Goal: Information Seeking & Learning: Learn about a topic

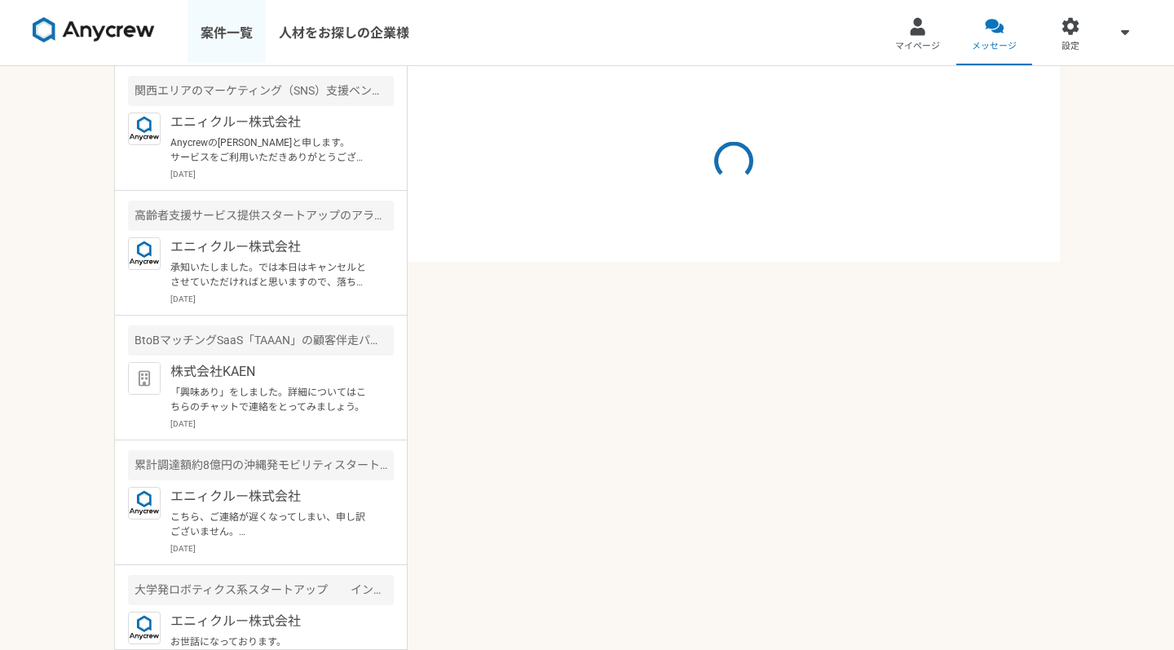
click at [242, 15] on link "案件一覧" at bounding box center [226, 32] width 78 height 65
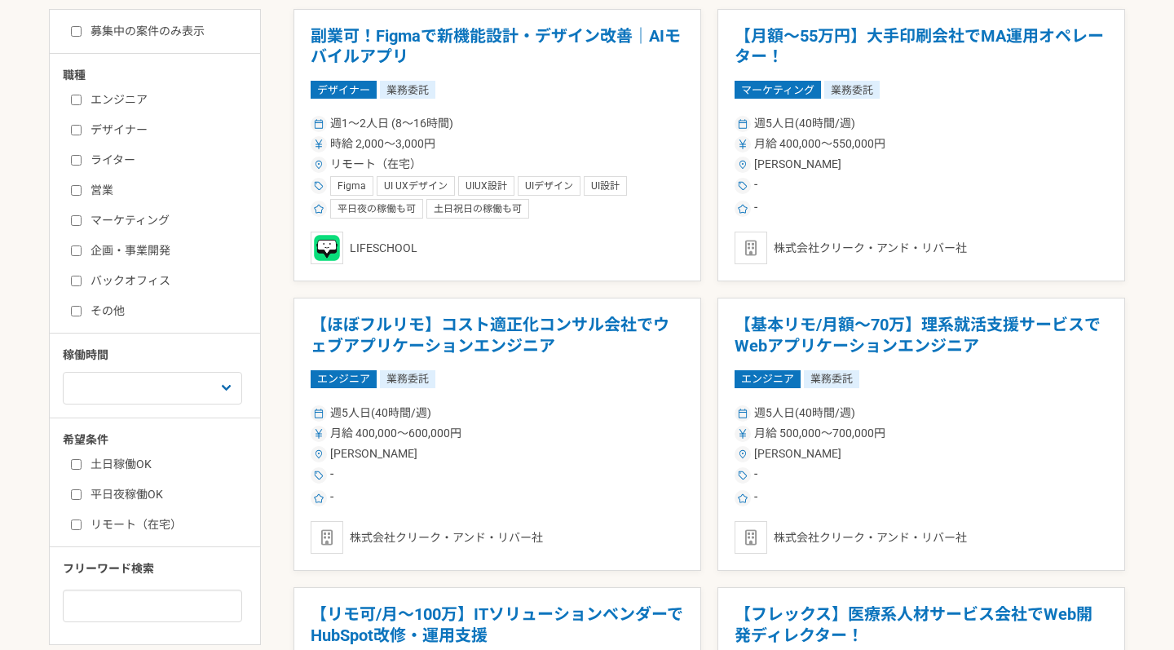
scroll to position [379, 0]
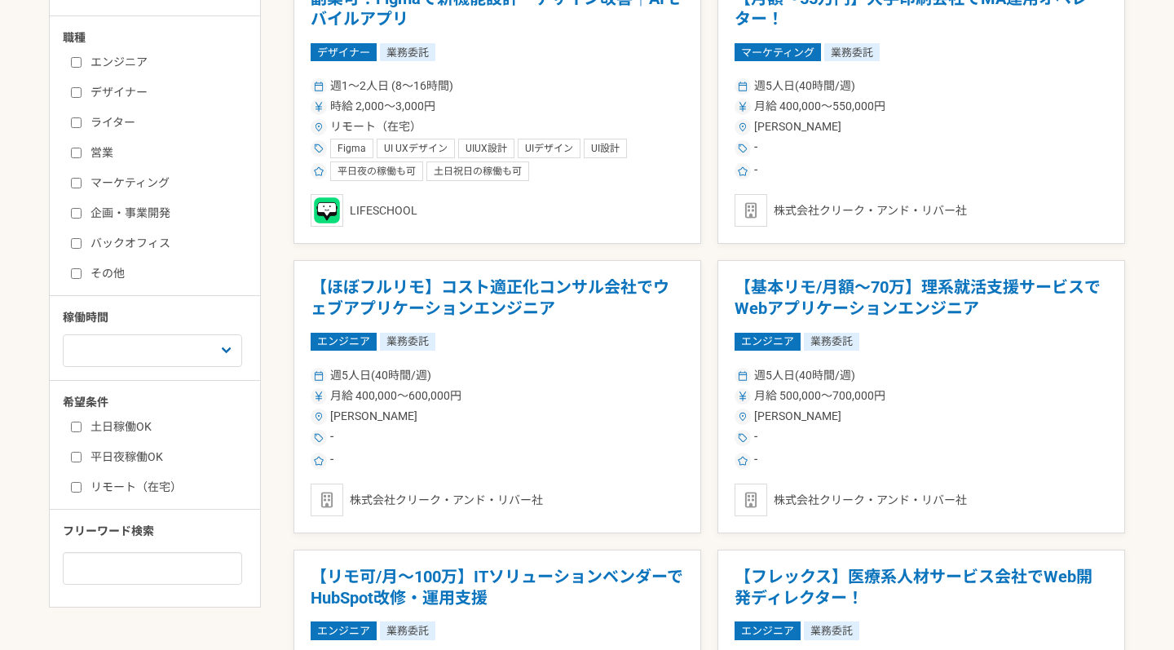
click at [76, 149] on input "営業" at bounding box center [76, 153] width 11 height 11
checkbox input "true"
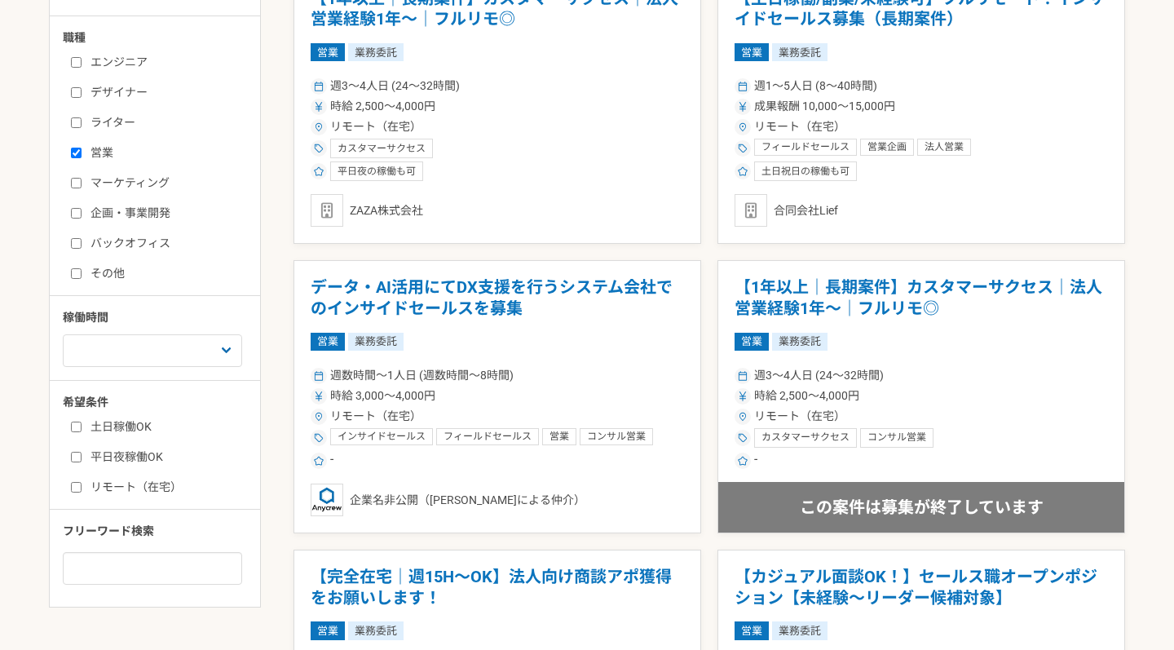
click at [73, 178] on input "マーケティング" at bounding box center [76, 183] width 11 height 11
checkbox input "true"
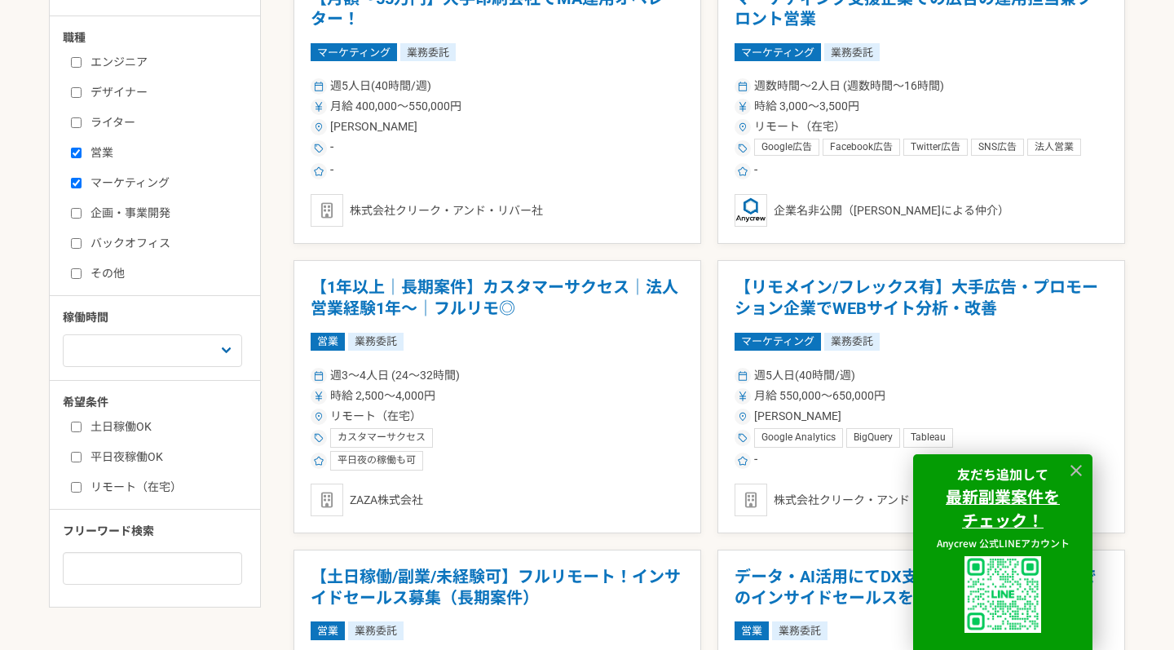
click at [82, 205] on label "企画・事業開発" at bounding box center [164, 213] width 187 height 17
click at [82, 208] on input "企画・事業開発" at bounding box center [76, 213] width 11 height 11
checkbox input "true"
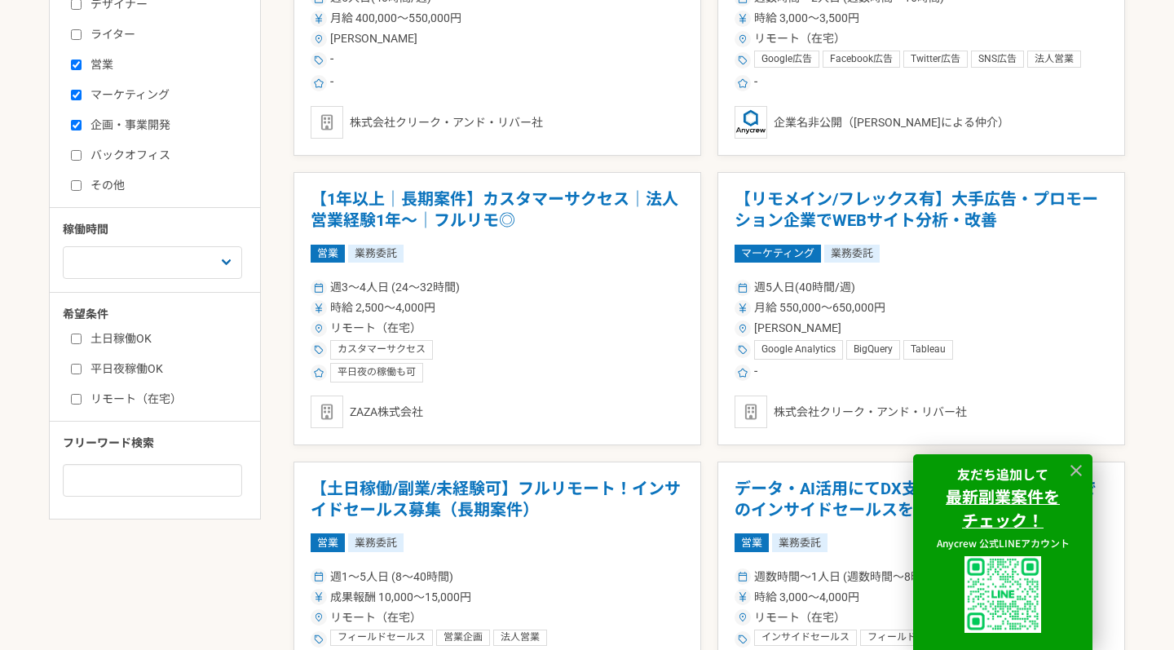
scroll to position [505, 0]
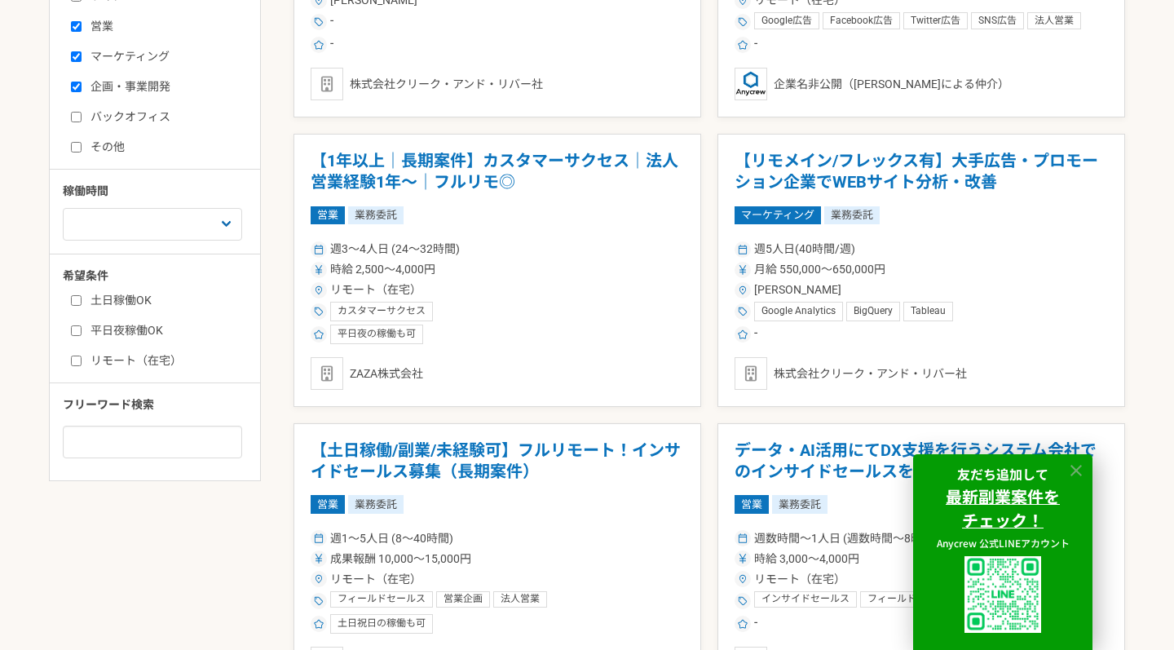
click at [1079, 473] on icon at bounding box center [1075, 470] width 11 height 11
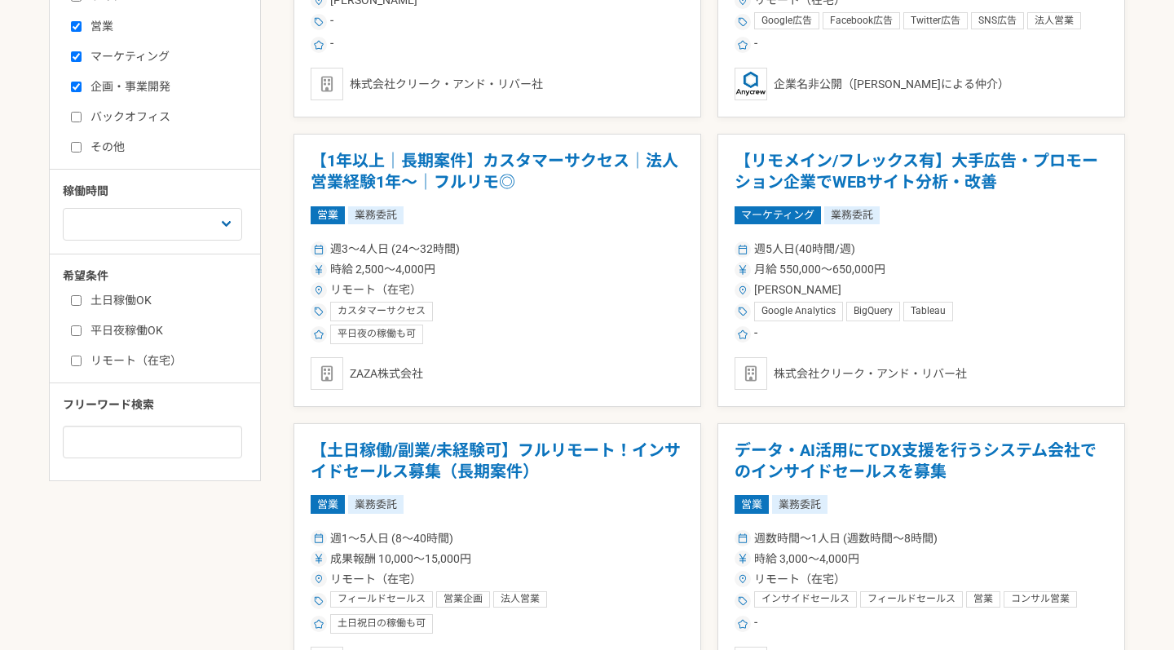
click at [141, 51] on label "マーケティング" at bounding box center [164, 56] width 187 height 17
click at [82, 51] on input "マーケティング" at bounding box center [76, 56] width 11 height 11
checkbox input "false"
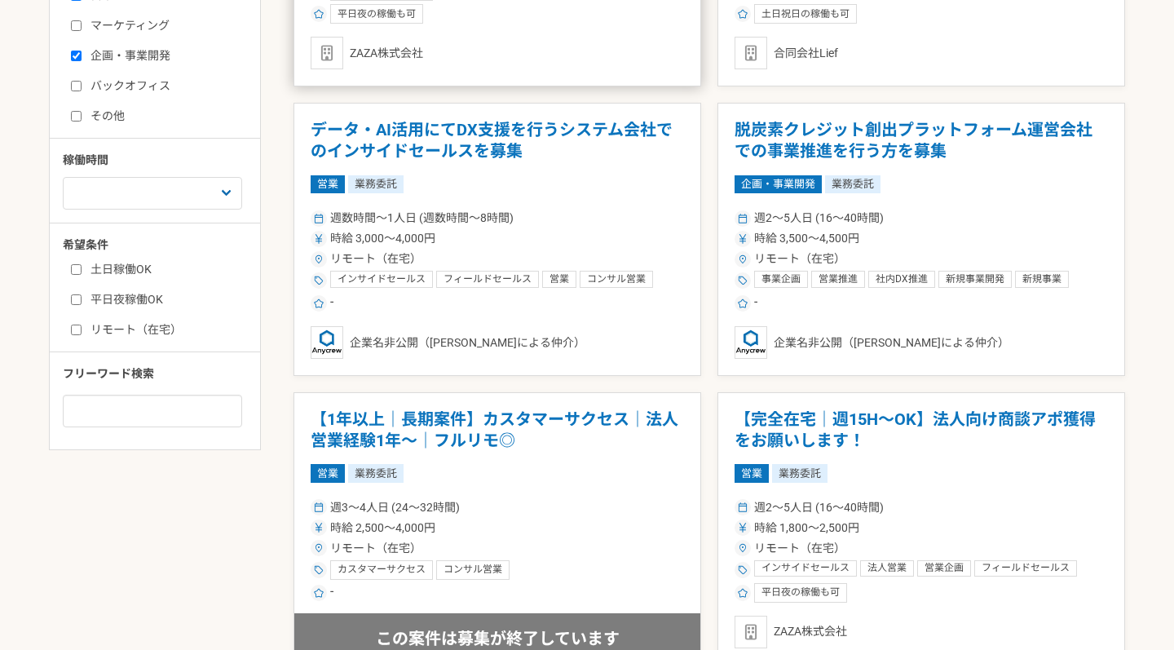
scroll to position [545, 0]
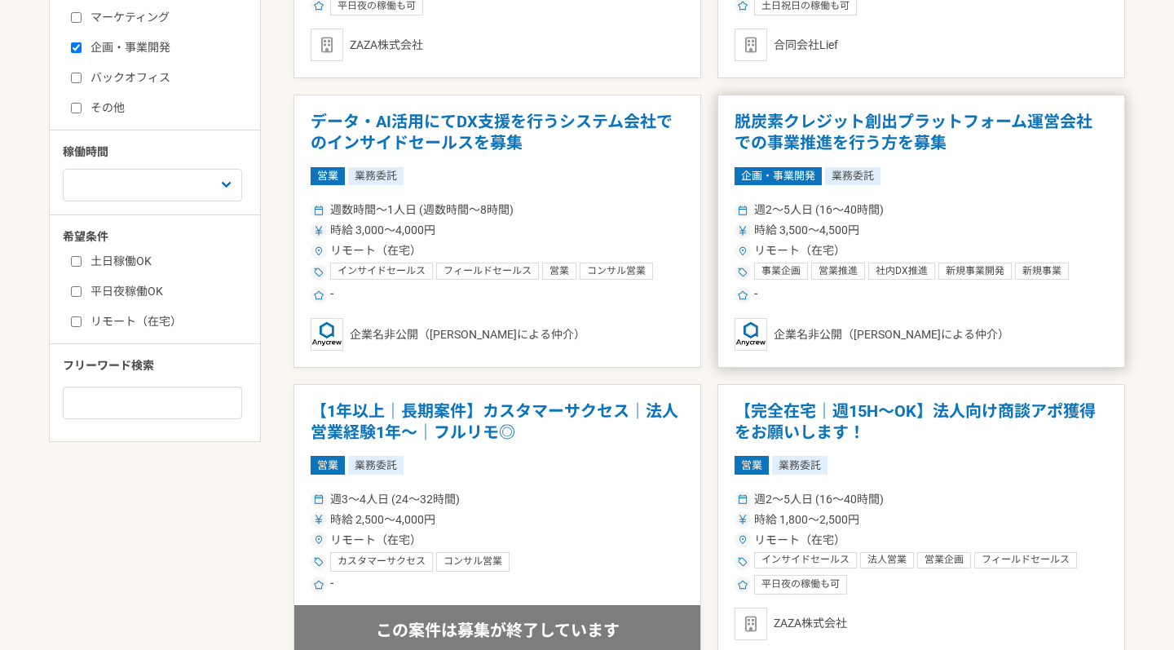
click at [931, 138] on h1 "脱炭素クレジット創出プラットフォーム運営会社での事業推進を行う方を募集" at bounding box center [921, 133] width 373 height 42
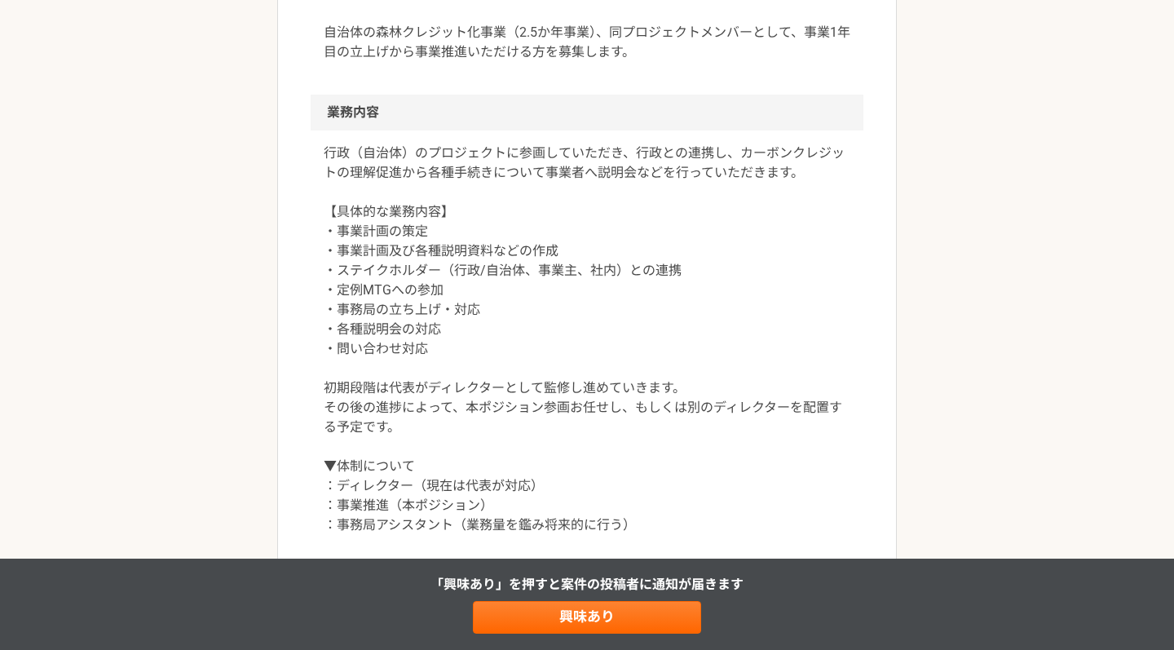
scroll to position [618, 0]
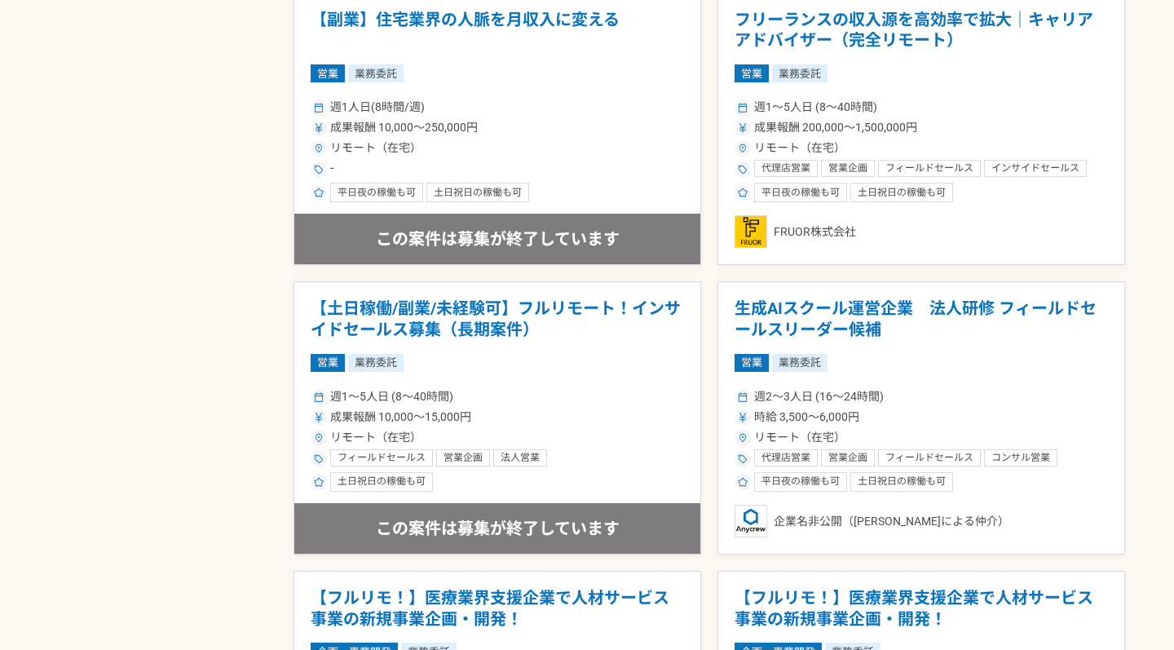
scroll to position [1882, 0]
